Goal: Information Seeking & Learning: Learn about a topic

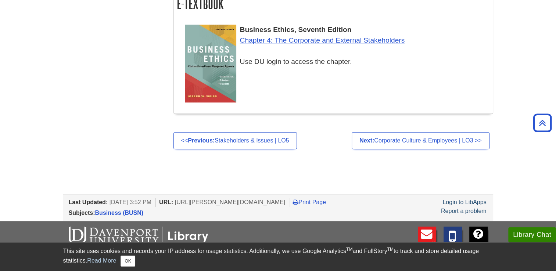
scroll to position [393, 0]
click at [290, 42] on link "Chapter 4: The Corporate and External Stakeholders" at bounding box center [322, 40] width 165 height 8
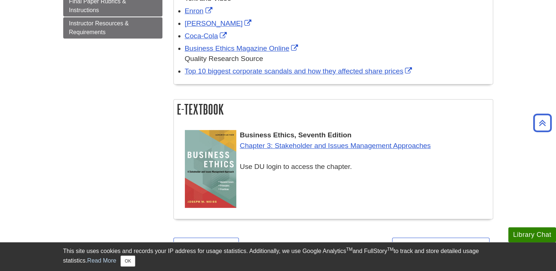
scroll to position [260, 0]
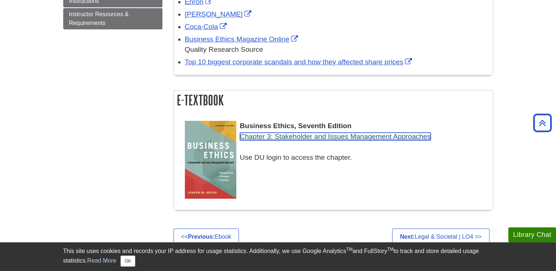
click at [260, 139] on link "Chapter 3: Stakeholder and Issues Management Approaches" at bounding box center [335, 137] width 191 height 8
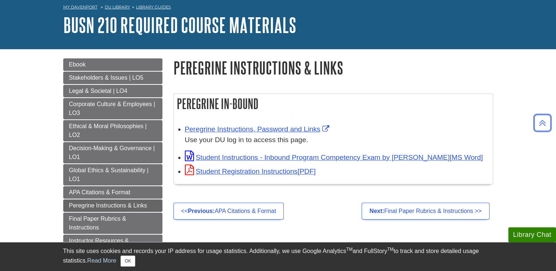
scroll to position [10, 0]
